Goal: Information Seeking & Learning: Stay updated

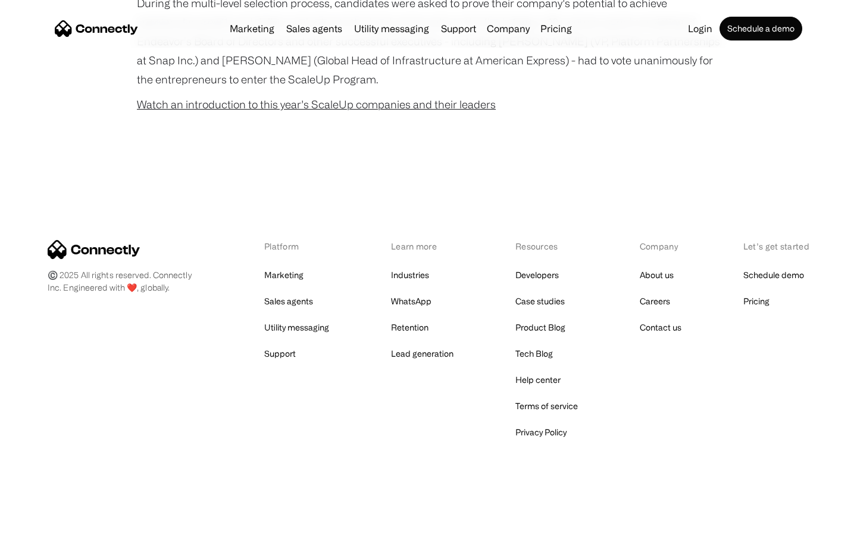
scroll to position [764, 0]
